Goal: Task Accomplishment & Management: Complete application form

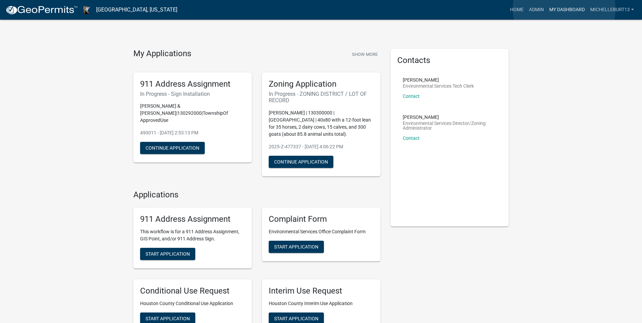
click at [564, 9] on link "My Dashboard" at bounding box center [567, 9] width 41 height 13
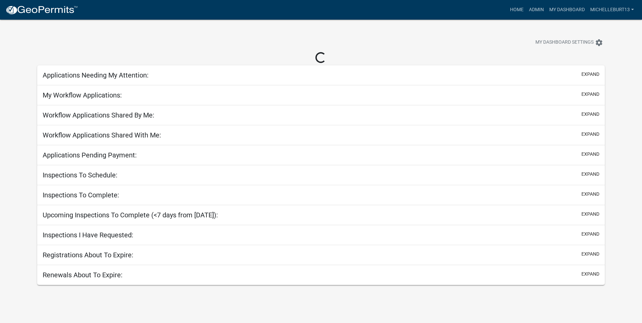
select select "3: 100"
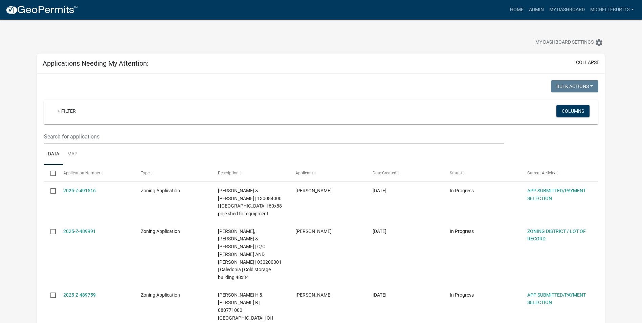
click at [464, 41] on div "My Dashboard Settings settings" at bounding box center [489, 43] width 241 height 15
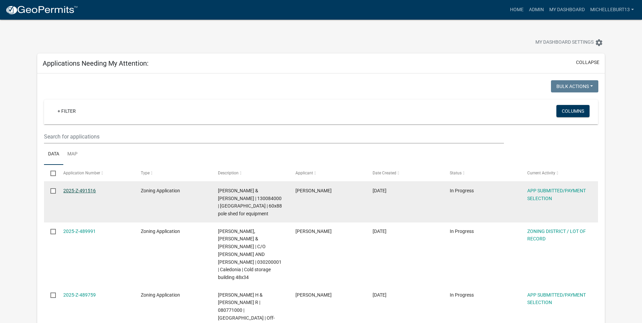
click at [81, 189] on link "2025-Z-491516" at bounding box center [79, 190] width 32 height 5
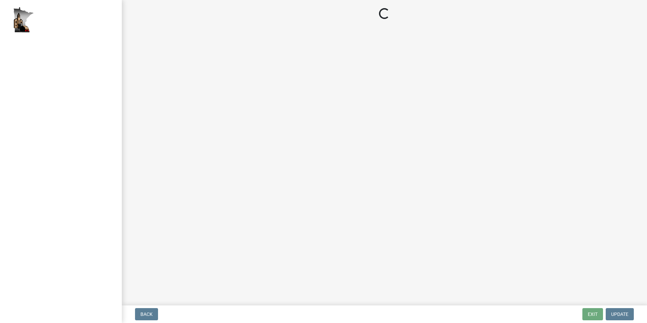
select select "2: 1"
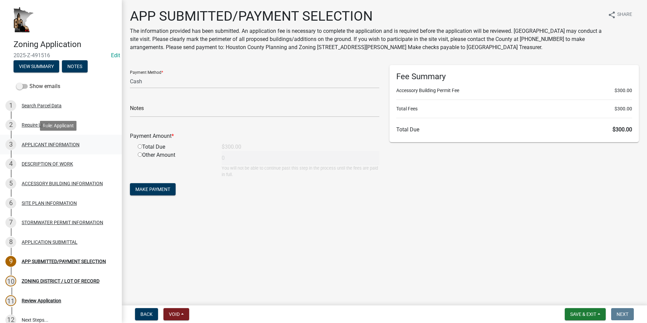
click at [52, 142] on div "APPLICANT INFORMATION" at bounding box center [51, 144] width 58 height 5
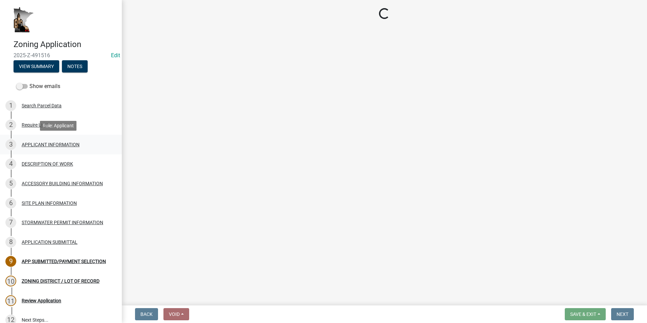
select select "5d5ec67e-83f1-4720-bb1f-c45cadde6202"
select select "87bd8246-e010-4864-ada3-31d8f143e470"
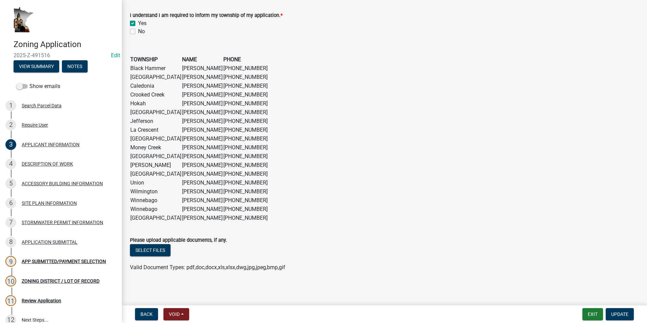
scroll to position [516, 0]
click at [46, 166] on div "DESCRIPTION OF WORK" at bounding box center [47, 163] width 51 height 5
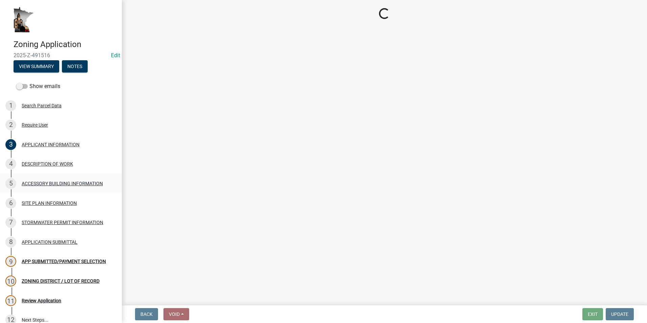
scroll to position [0, 0]
select select "39f6a2ab-0467-4f26-9b22-6b4c409785cf"
select select "8a50126a-ac8f-44d1-8890-2a914b053a60"
select select "f9b7dd3b-3a38-45c4-aa8d-40d341efce99"
select select "07ce3bd5-44c8-48c7-a7da-ecbfde3ea753"
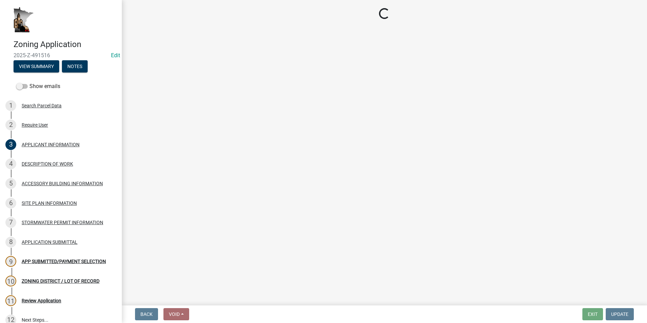
select select "865858fb-cec4-4771-ade1-629df977e661"
select select "c0af4bca-2ac9-43a4-954a-b6dfd2bb8fae"
select select "79149638-379e-4eb8-8707-a078303474c9"
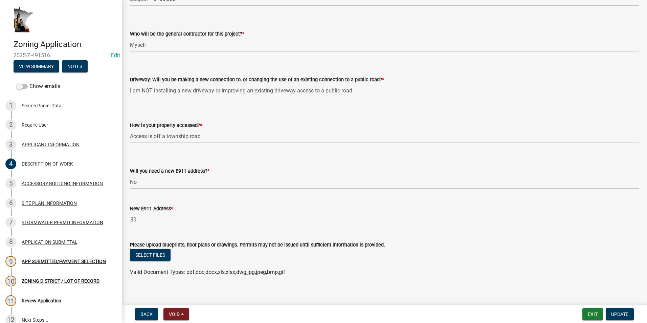
scroll to position [425, 0]
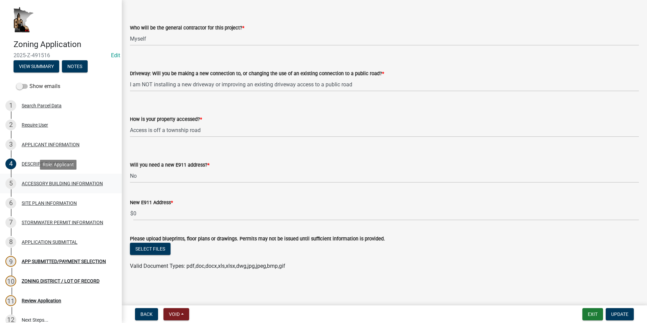
click at [68, 181] on div "ACCESSORY BUILDING INFORMATION" at bounding box center [62, 183] width 81 height 5
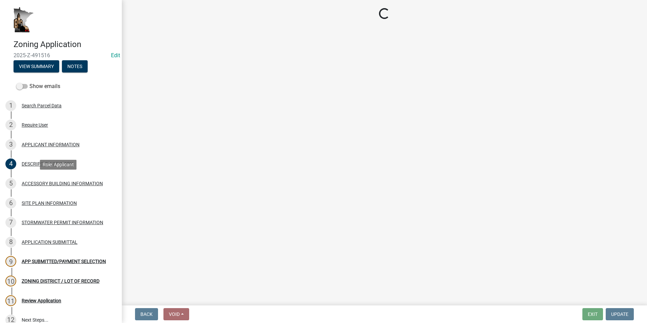
scroll to position [0, 0]
select select "88703b1b-78c7-4d2b-862c-09a913535c10"
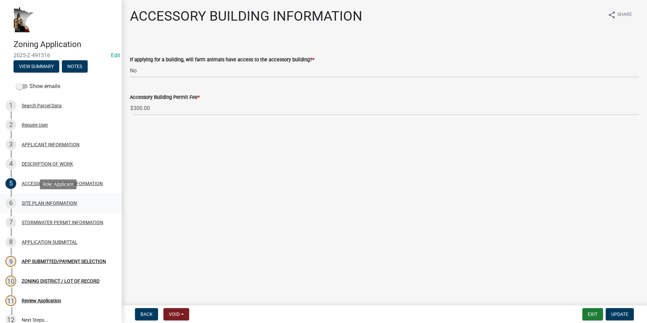
click at [82, 202] on div "6 SITE PLAN INFORMATION" at bounding box center [58, 203] width 106 height 11
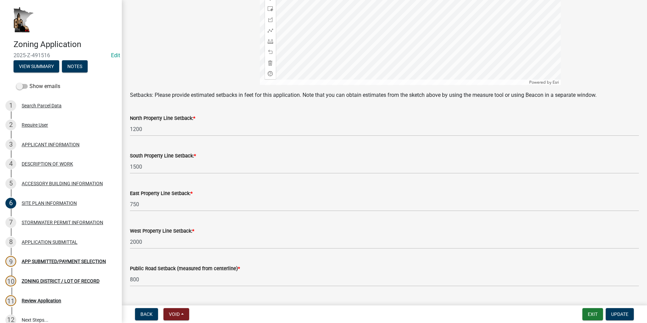
scroll to position [254, 0]
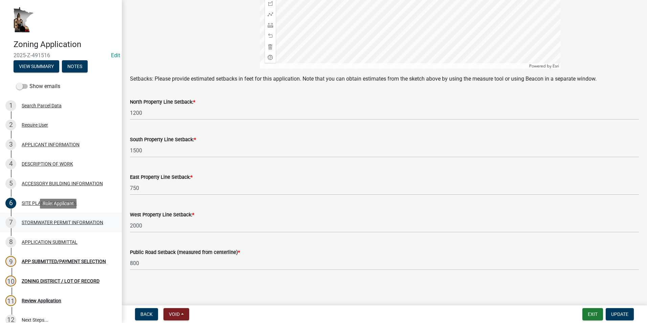
click at [87, 225] on div "STORMWATER PERMIT INFORMATION" at bounding box center [63, 222] width 82 height 5
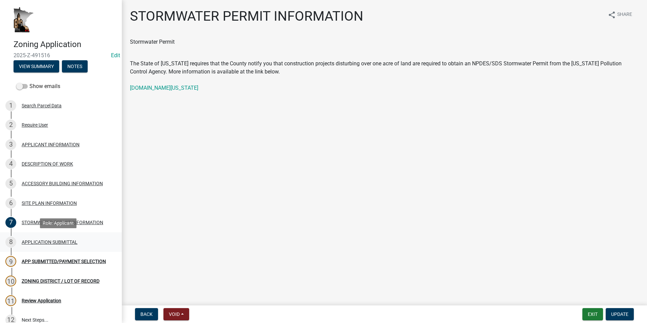
click at [64, 242] on div "APPLICATION SUBMITTAL" at bounding box center [50, 242] width 56 height 5
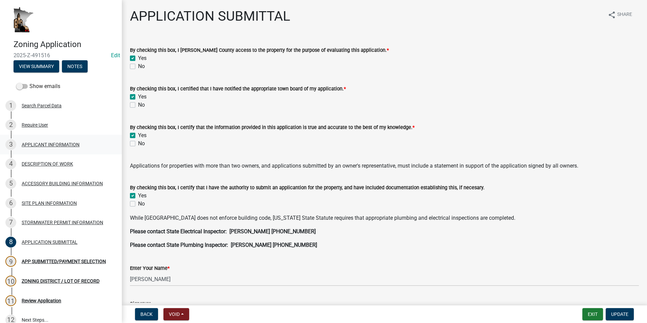
click at [69, 148] on div "3 APPLICANT INFORMATION" at bounding box center [58, 144] width 106 height 11
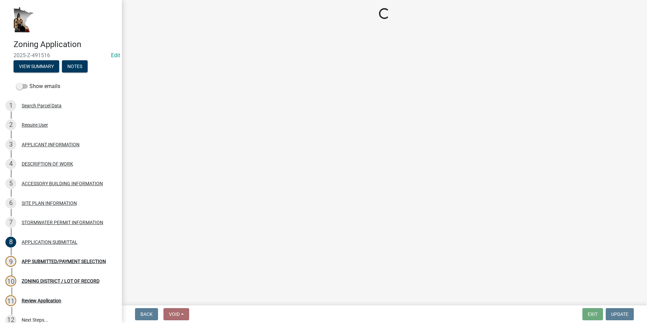
select select "5d5ec67e-83f1-4720-bb1f-c45cadde6202"
select select "87bd8246-e010-4864-ada3-31d8f143e470"
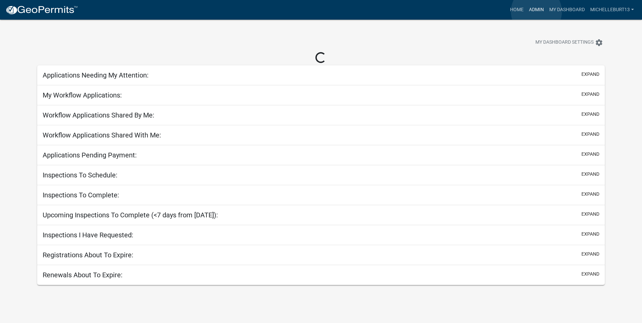
click at [537, 12] on link "Admin" at bounding box center [536, 9] width 20 height 13
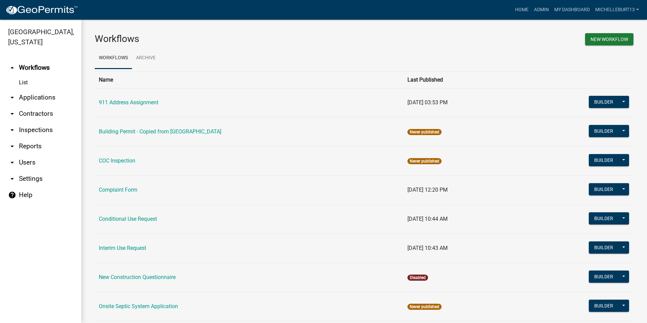
click at [45, 95] on link "arrow_drop_down Applications" at bounding box center [40, 97] width 81 height 16
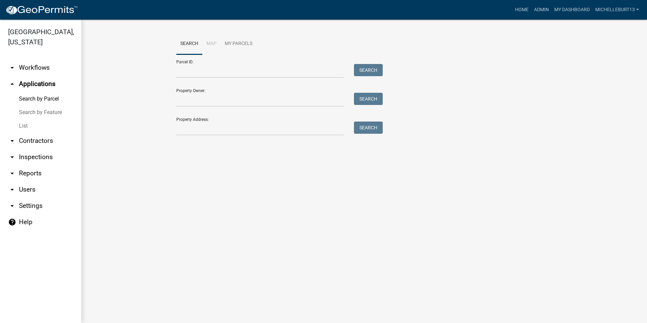
click at [22, 125] on link "List" at bounding box center [40, 126] width 81 height 14
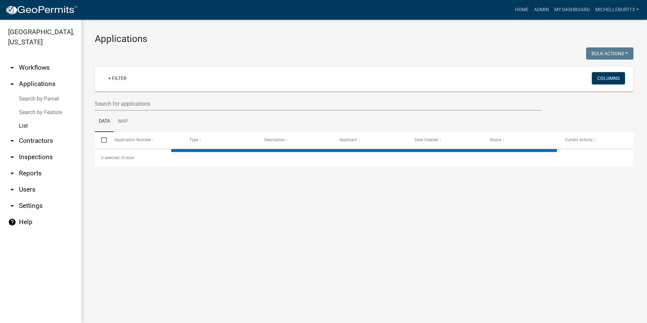
select select "3: 100"
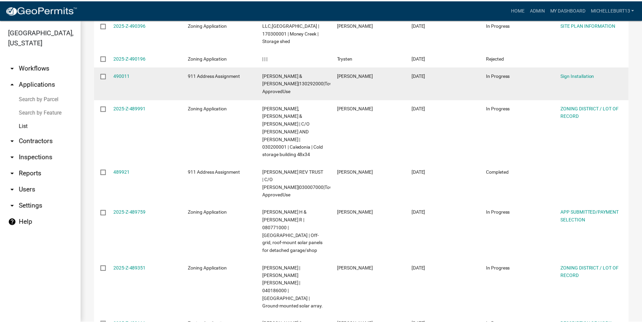
scroll to position [135, 0]
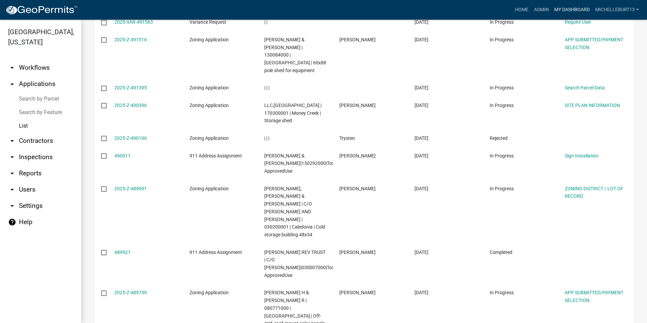
click at [559, 12] on link "My Dashboard" at bounding box center [572, 9] width 41 height 13
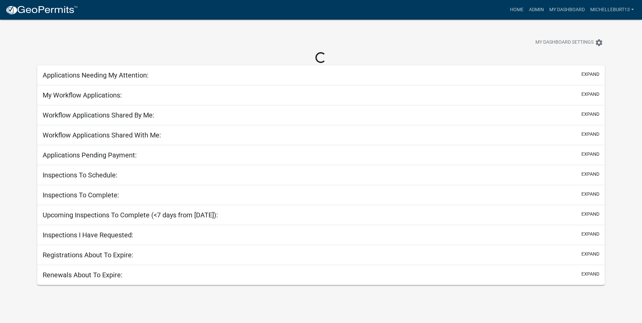
select select "3: 100"
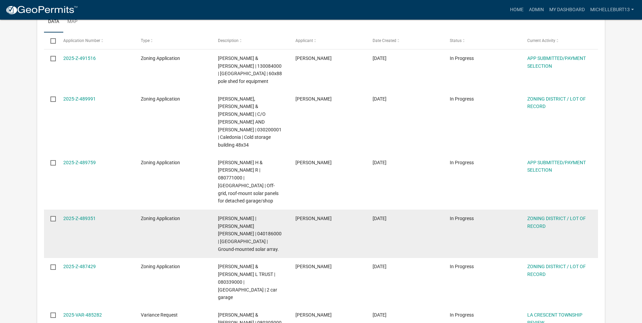
scroll to position [135, 0]
